Goal: Transaction & Acquisition: Book appointment/travel/reservation

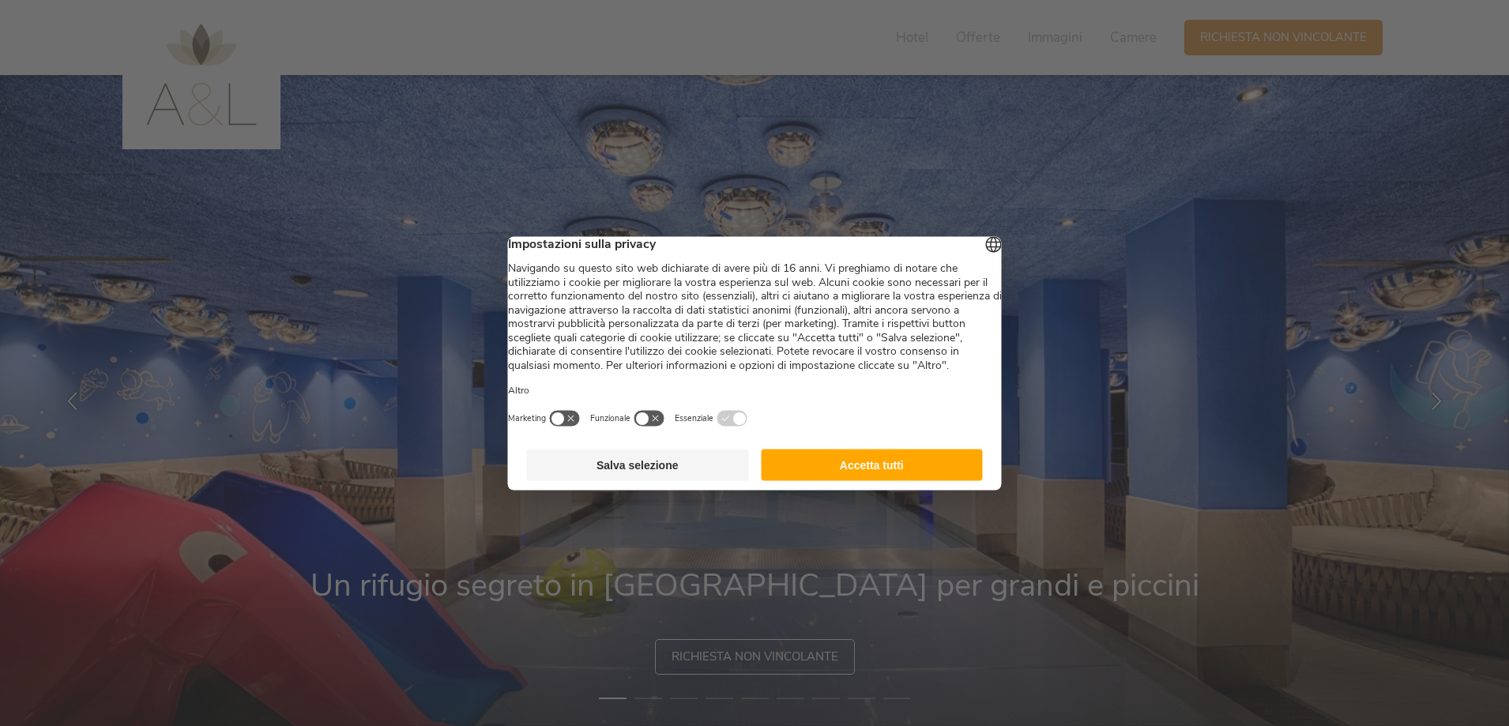
drag, startPoint x: 672, startPoint y: 477, endPoint x: 872, endPoint y: 454, distance: 200.5
click at [672, 476] on button "Salva selezione" at bounding box center [638, 465] width 222 height 32
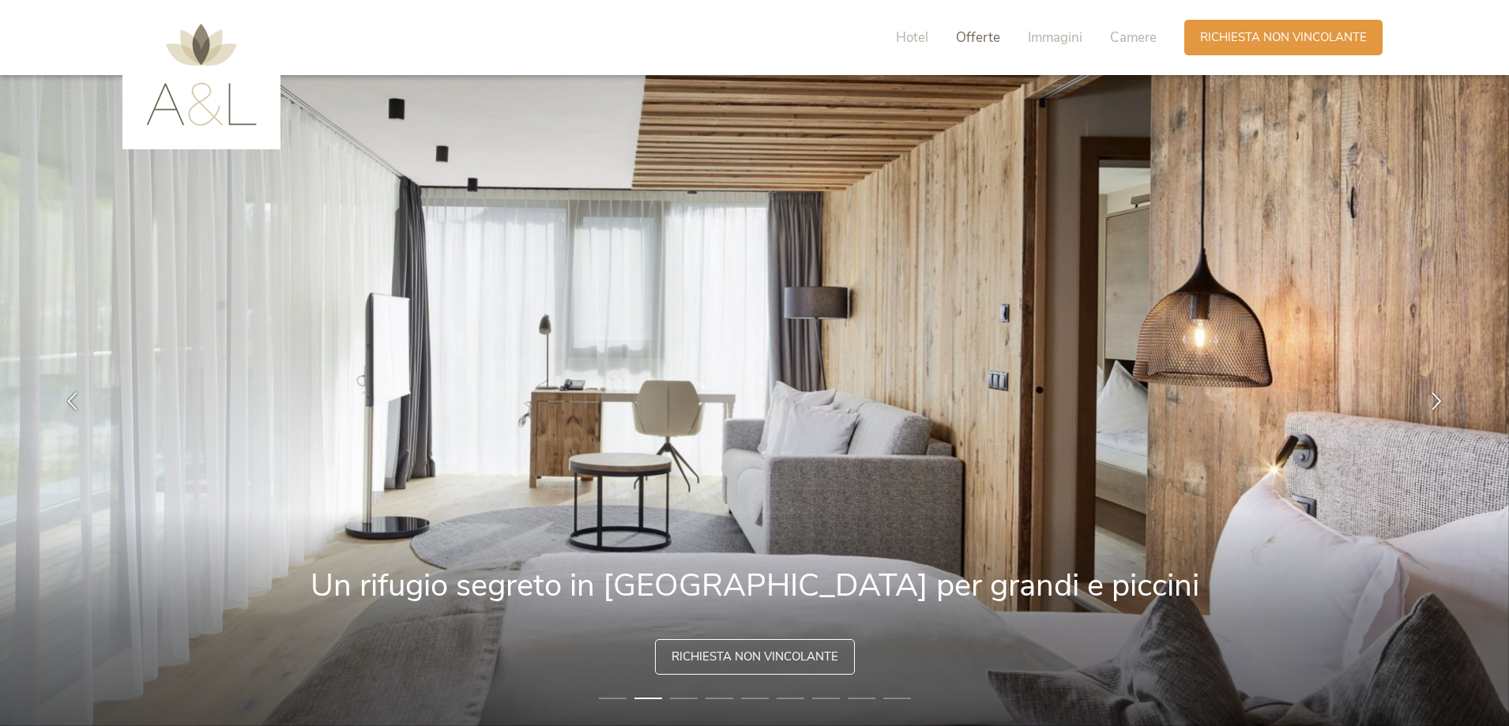
click at [986, 43] on span "Offerte" at bounding box center [978, 37] width 44 height 18
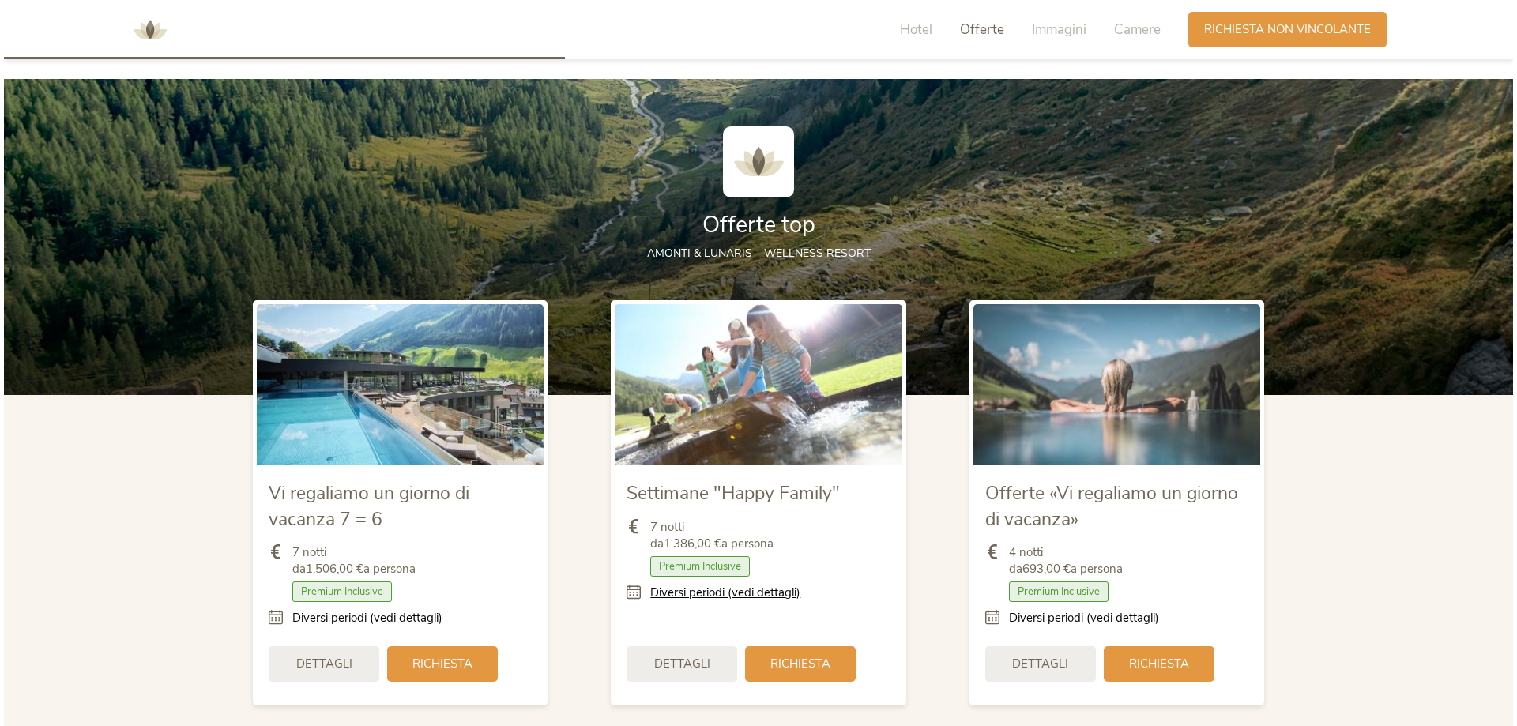
scroll to position [1798, 0]
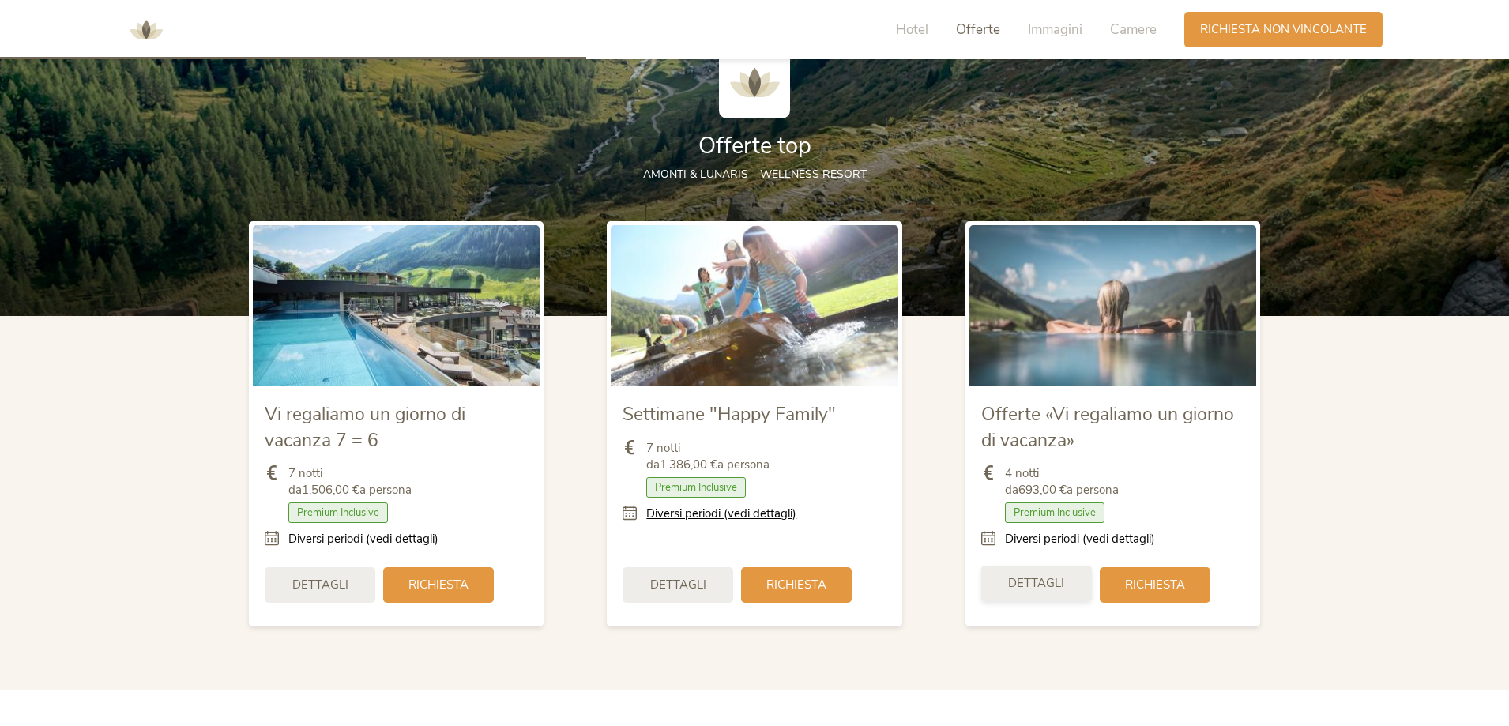
click at [1052, 580] on span "Dettagli" at bounding box center [1036, 583] width 56 height 17
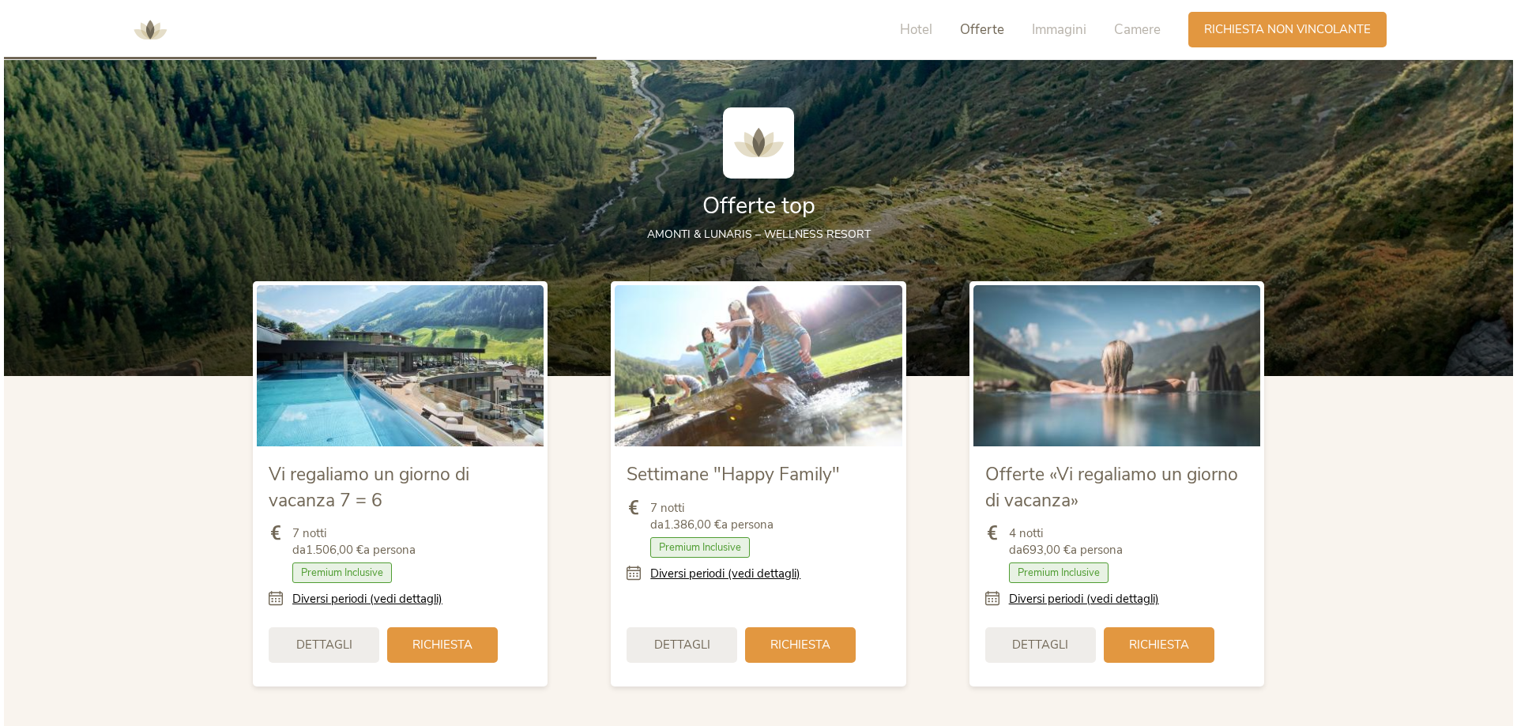
scroll to position [1975, 0]
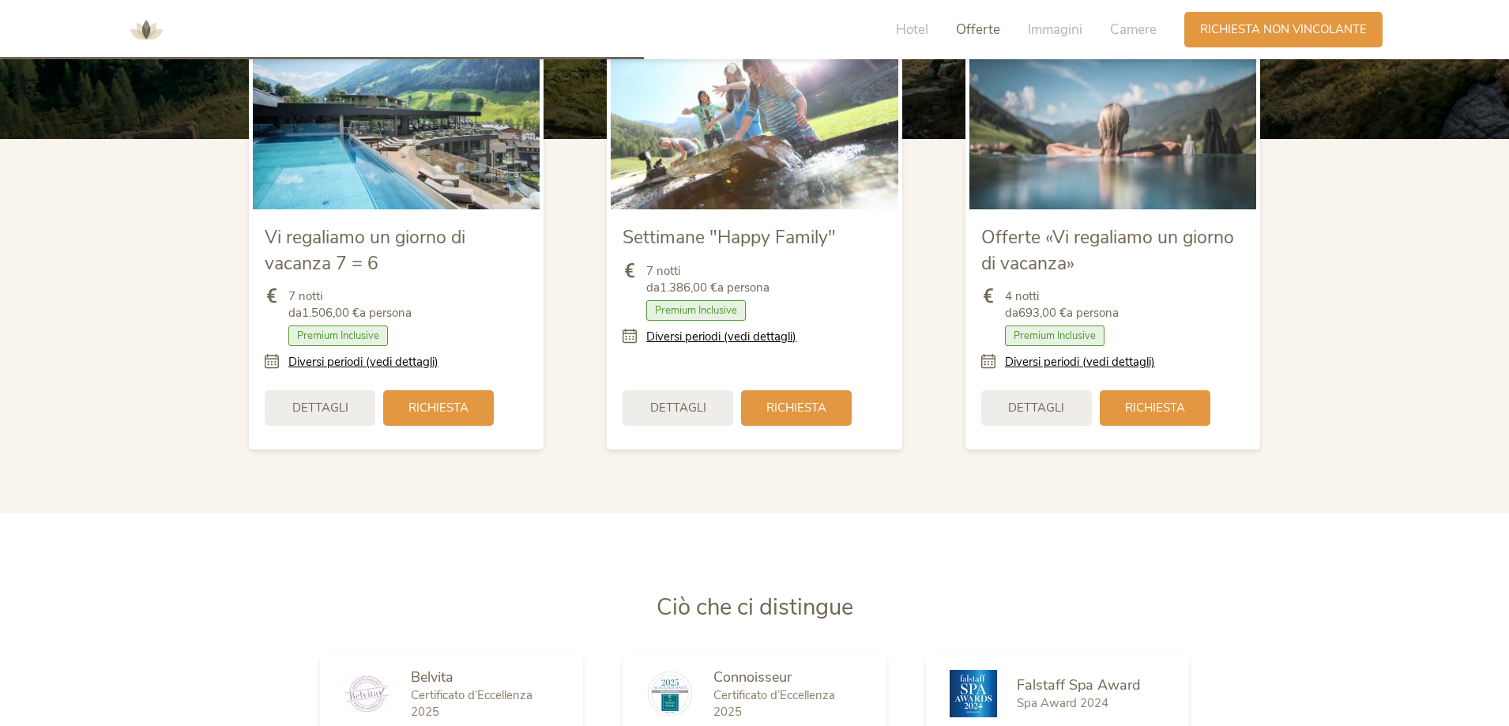
click at [684, 416] on div "Dettagli" at bounding box center [678, 408] width 111 height 36
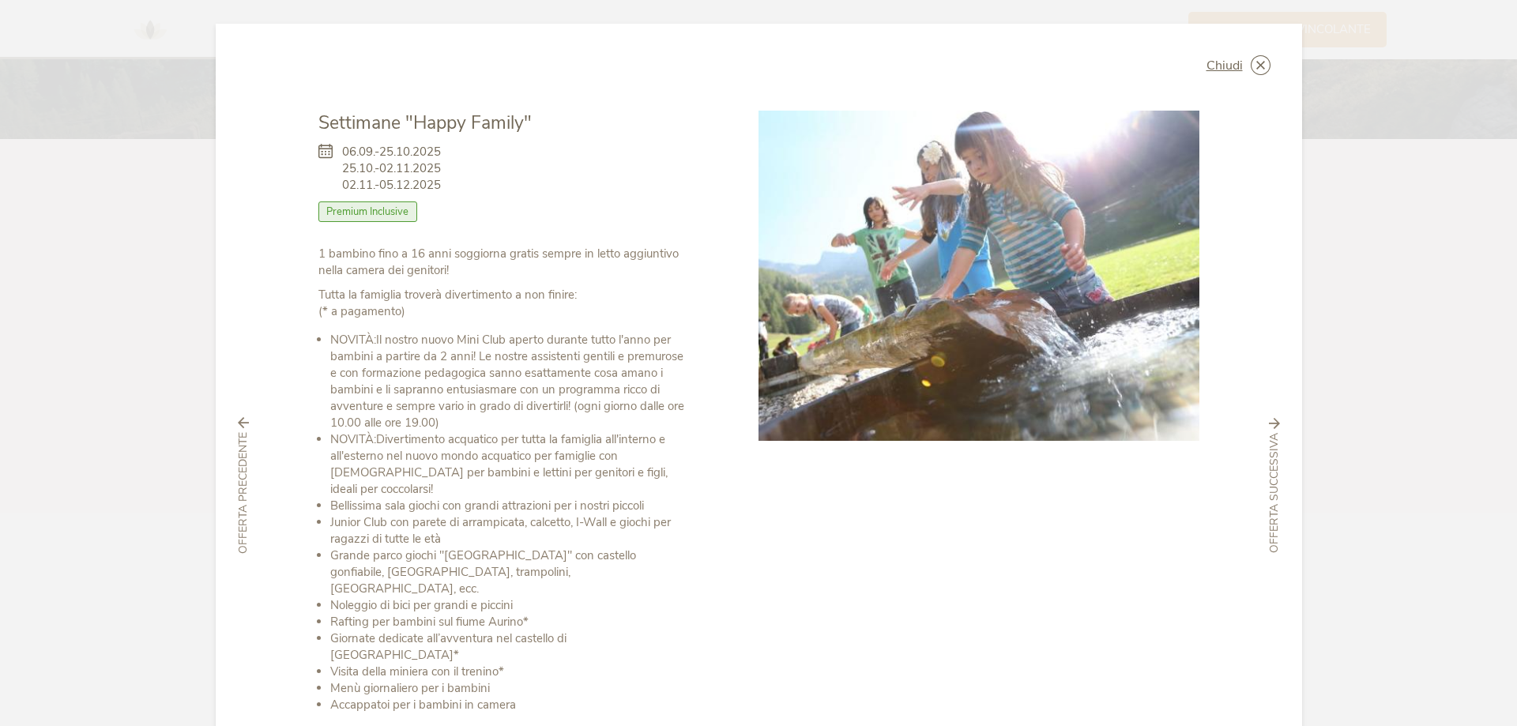
scroll to position [185, 0]
